Goal: Transaction & Acquisition: Download file/media

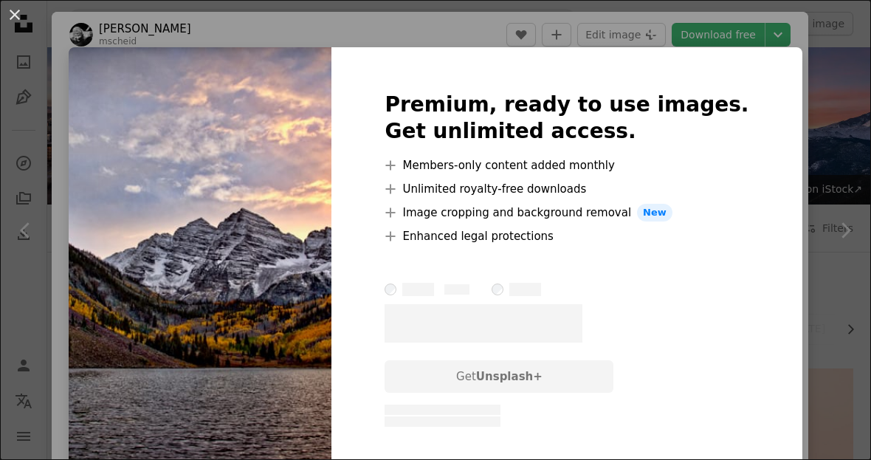
scroll to position [293, 0]
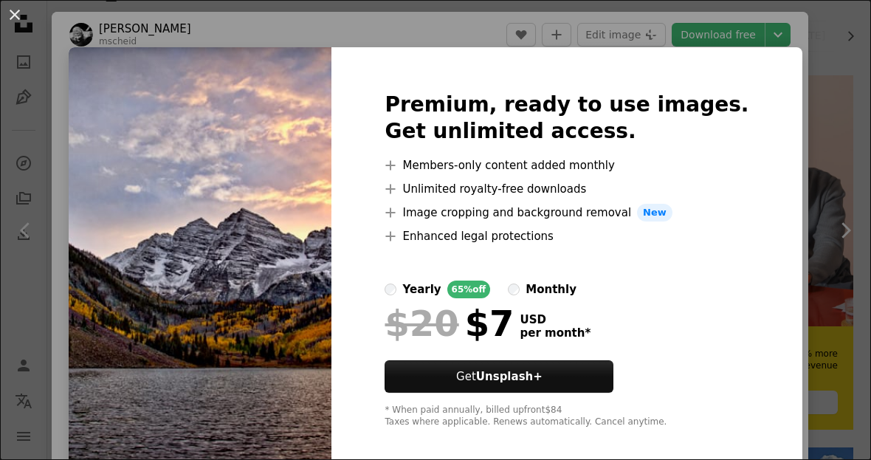
click at [13, 18] on button "An X shape" at bounding box center [15, 15] width 18 height 18
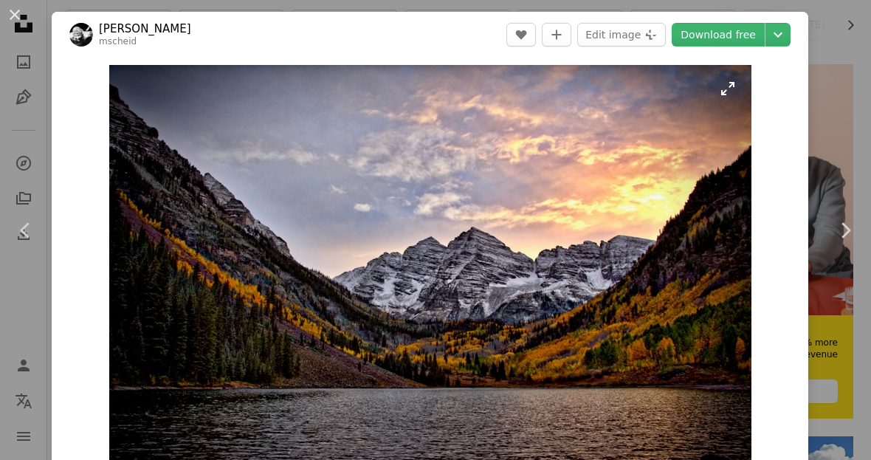
scroll to position [293, 0]
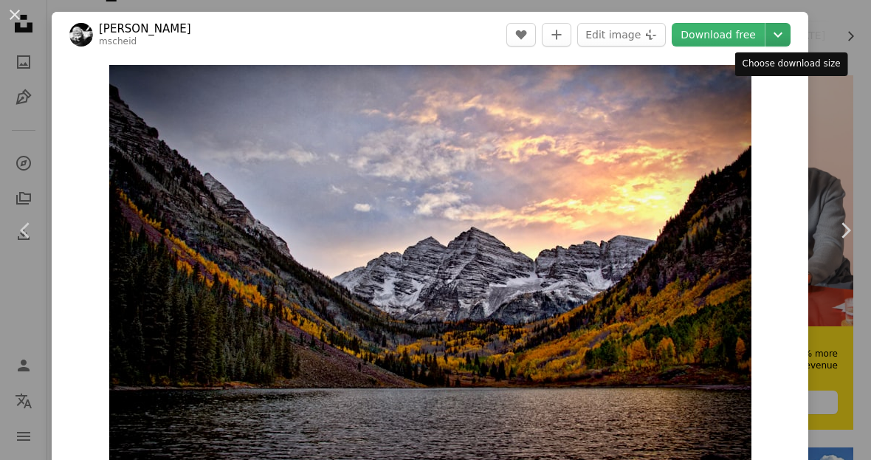
click at [790, 39] on icon "Chevron down" at bounding box center [778, 35] width 24 height 18
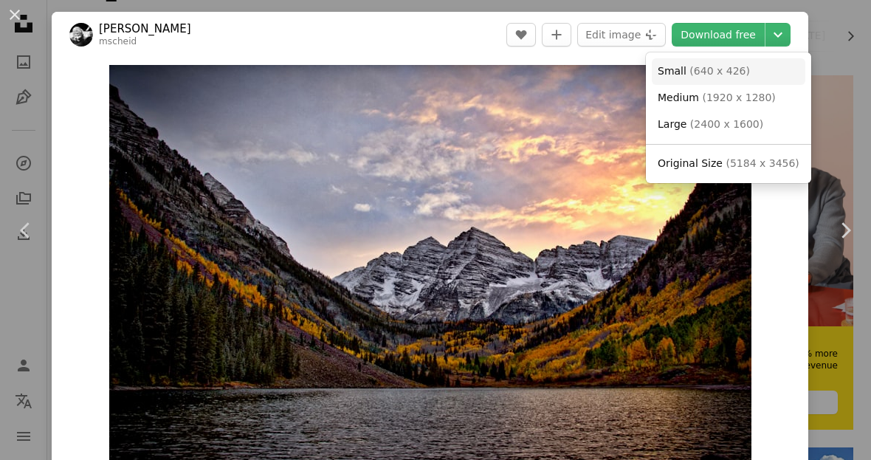
click at [750, 72] on link "Small ( 640 x 426 )" at bounding box center [729, 71] width 154 height 27
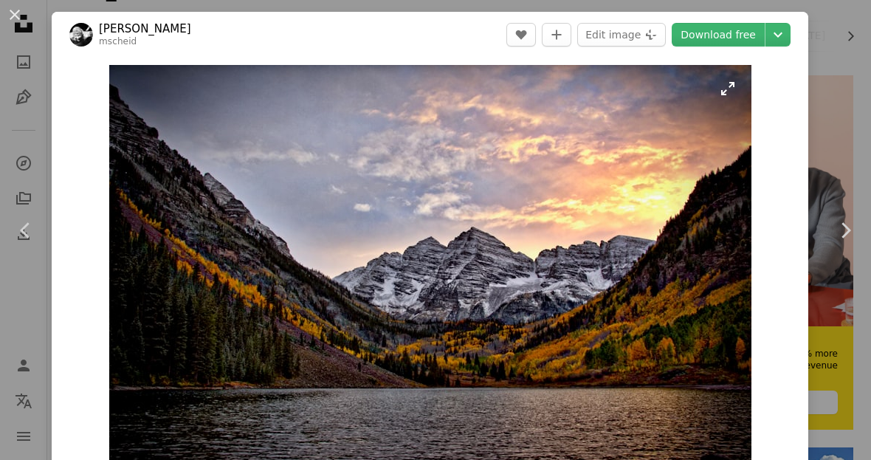
scroll to position [340, 0]
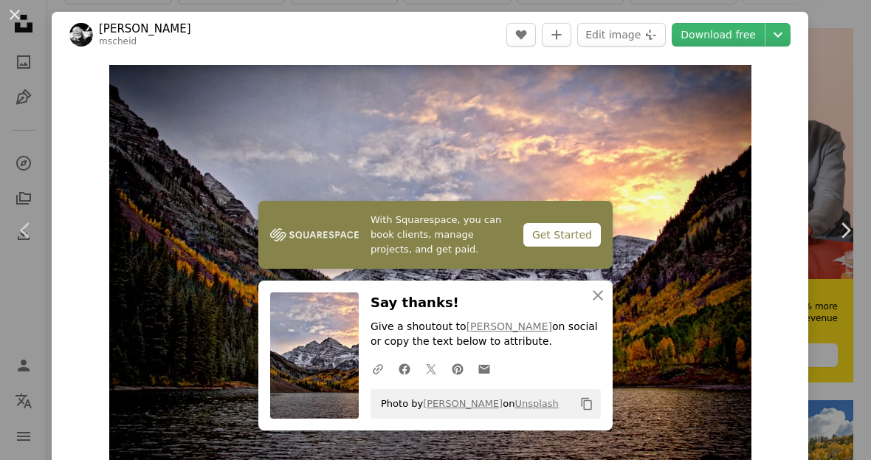
drag, startPoint x: 697, startPoint y: 1, endPoint x: -1, endPoint y: -341, distance: 777.3
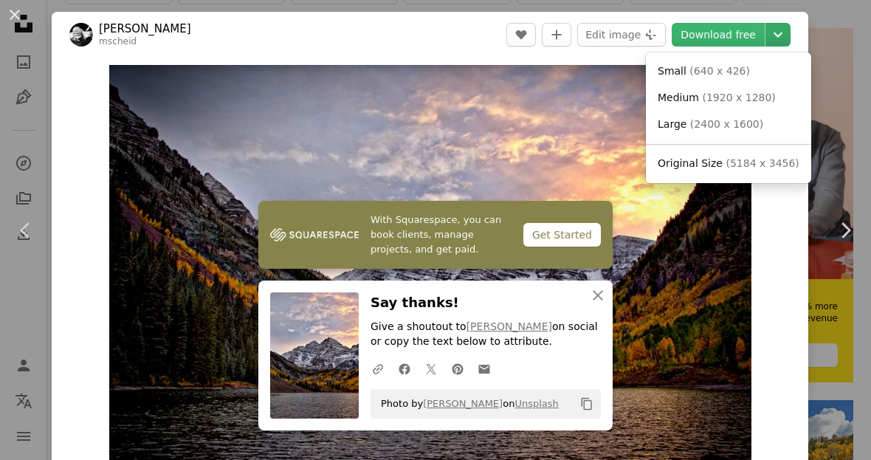
click at [788, 34] on icon "Chevron down" at bounding box center [778, 35] width 24 height 18
click at [765, 100] on span "( 1920 x 1280 )" at bounding box center [738, 98] width 73 height 12
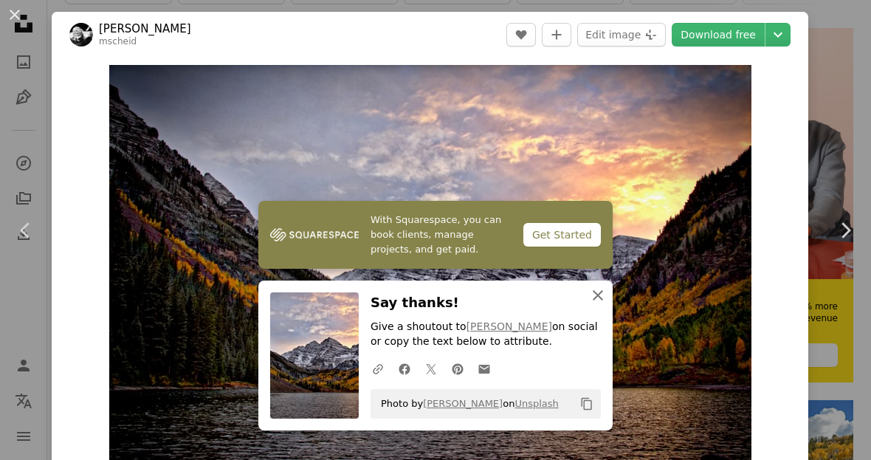
click at [604, 304] on icon "An X shape" at bounding box center [598, 295] width 18 height 18
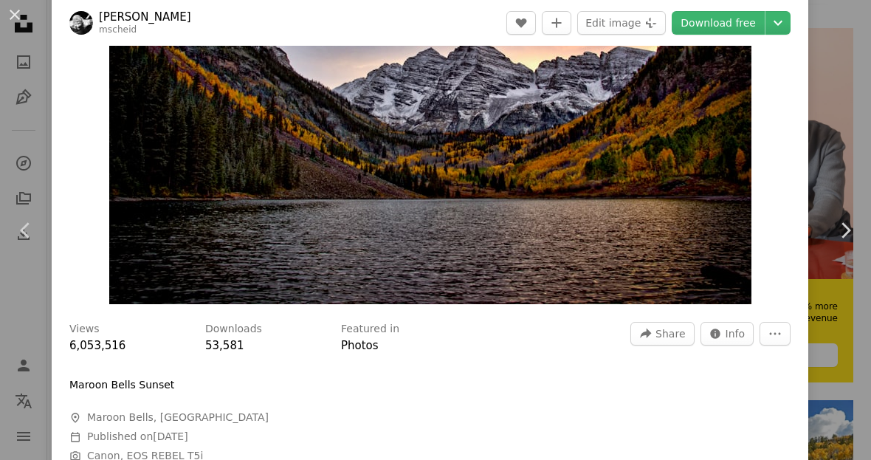
scroll to position [200, 0]
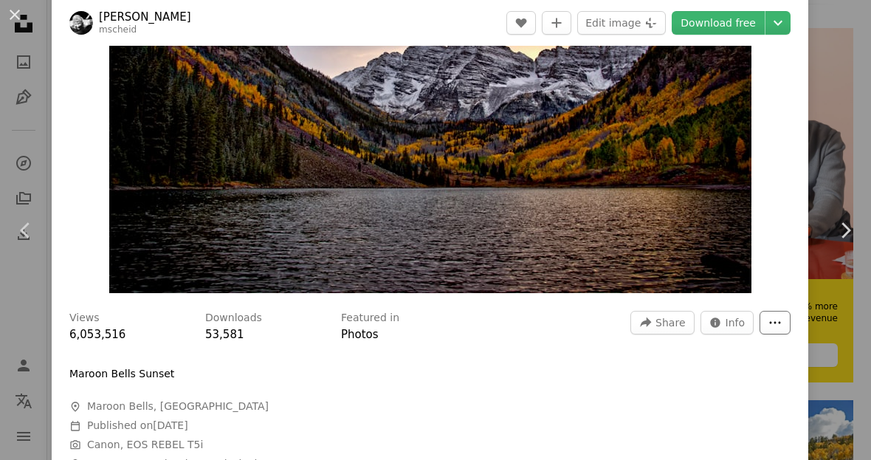
click at [782, 329] on icon "More Actions" at bounding box center [775, 322] width 13 height 13
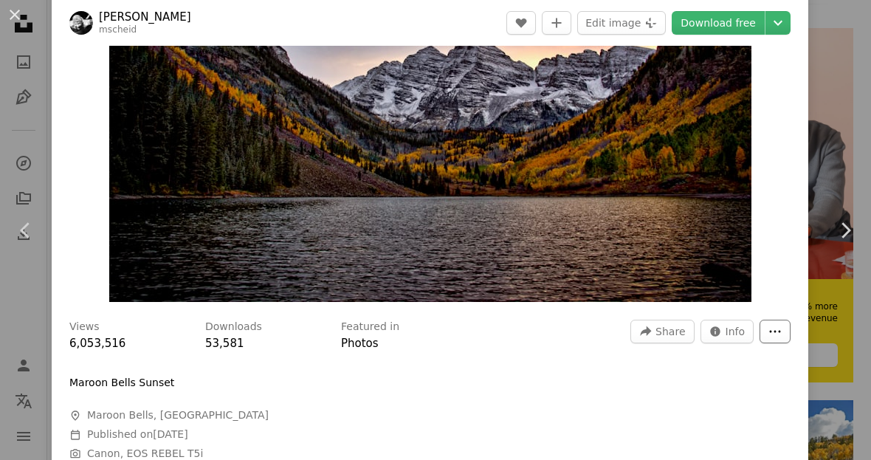
scroll to position [205, 0]
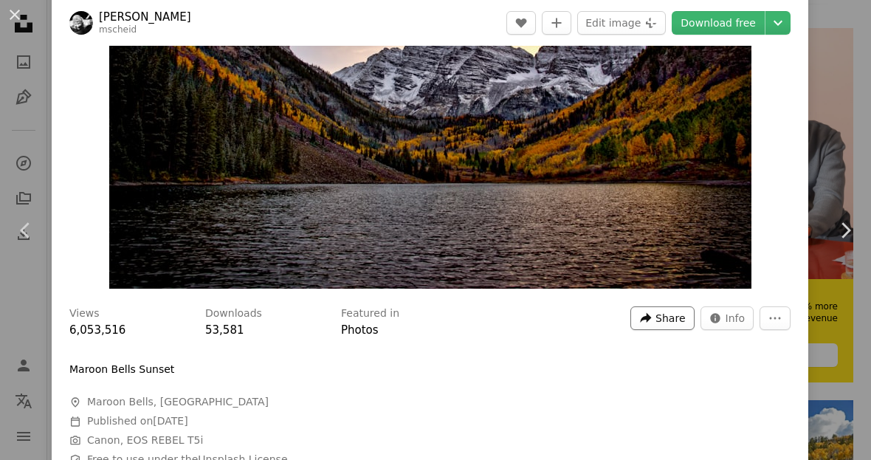
click at [674, 329] on span "Share" at bounding box center [671, 318] width 30 height 22
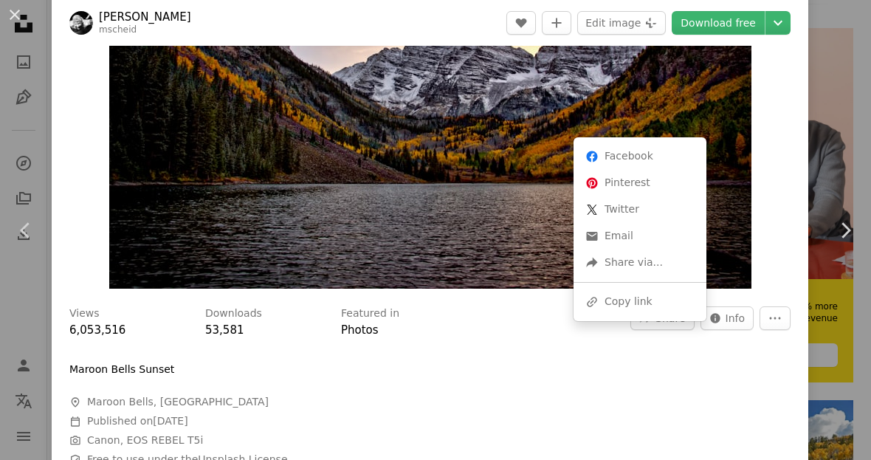
click at [768, 249] on dialog "An X shape Chevron left Chevron right [PERSON_NAME] mscheid A heart A plus sign…" at bounding box center [435, 230] width 871 height 460
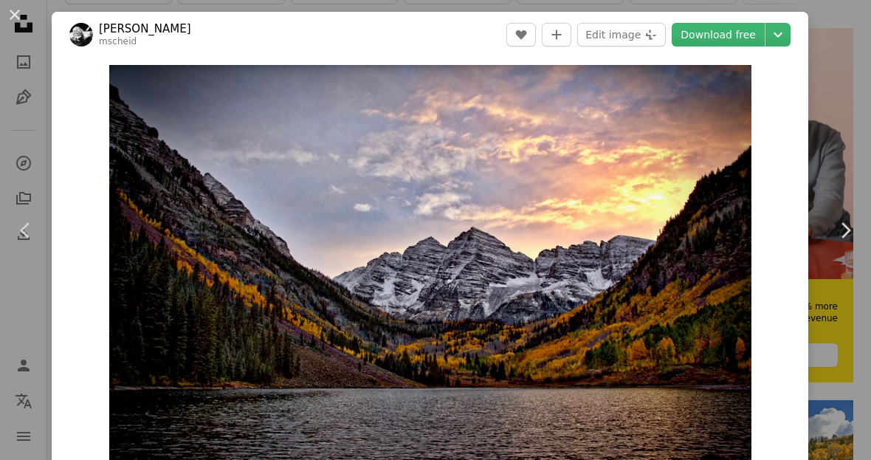
scroll to position [0, 0]
click at [790, 37] on icon "Chevron down" at bounding box center [778, 35] width 24 height 18
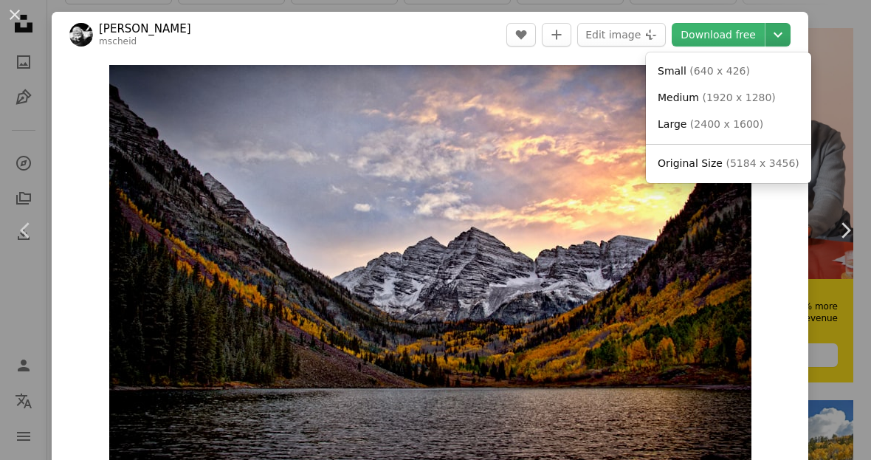
click at [790, 41] on icon "Chevron down" at bounding box center [778, 35] width 24 height 18
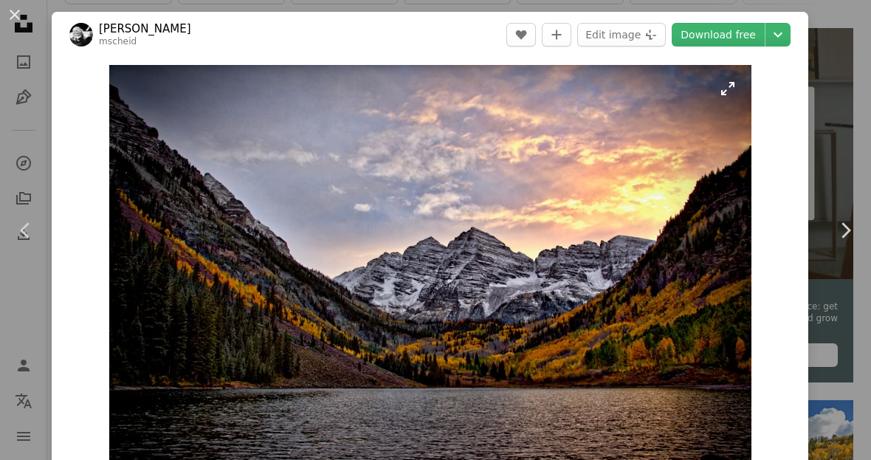
scroll to position [766, 0]
